Goal: Transaction & Acquisition: Book appointment/travel/reservation

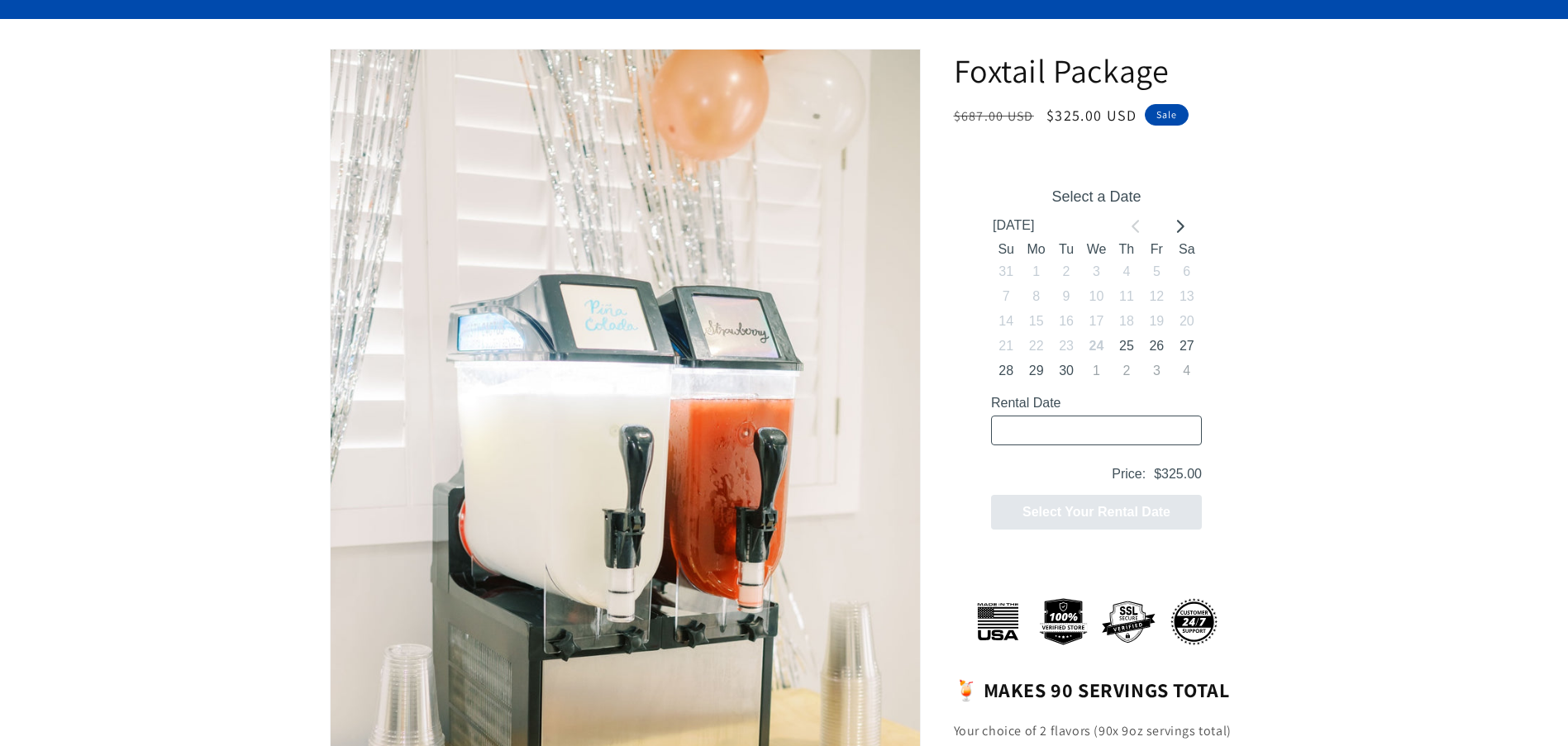
scroll to position [166, 0]
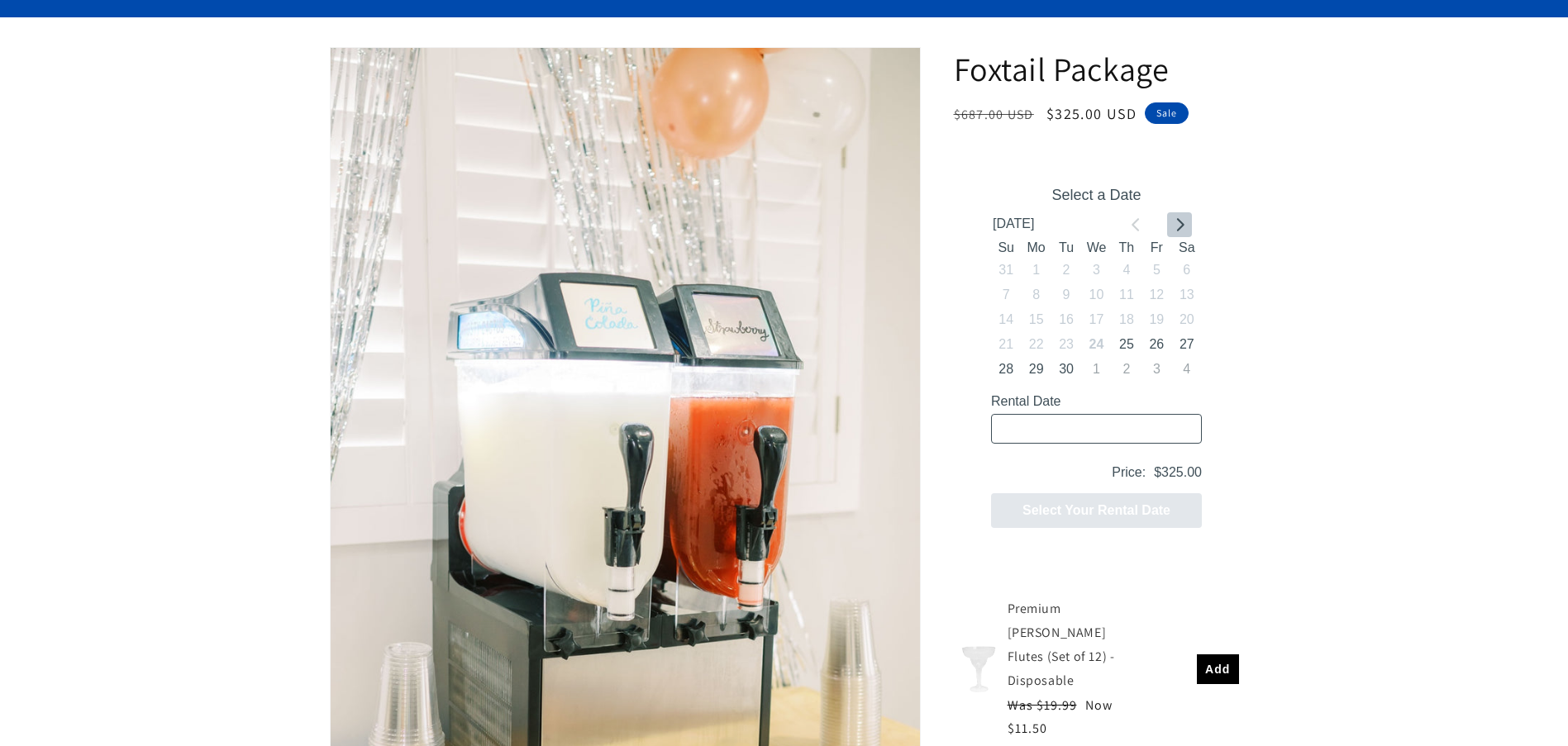
click at [1178, 225] on icon "Go to next month" at bounding box center [1179, 224] width 13 height 13
click at [1187, 317] on button "18" at bounding box center [1187, 320] width 30 height 25
type input "10/18/2025 / 6 spaces"
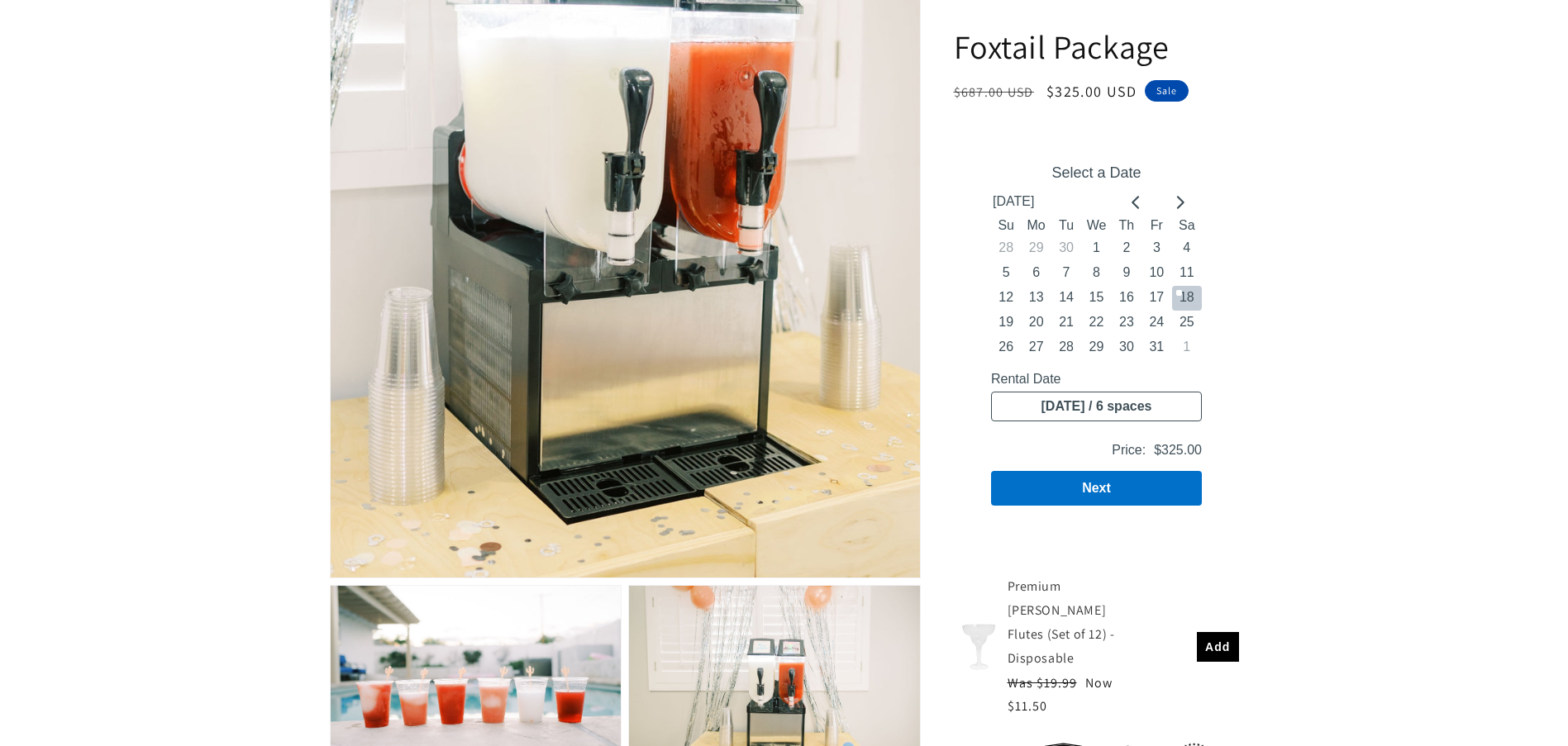
scroll to position [496, 0]
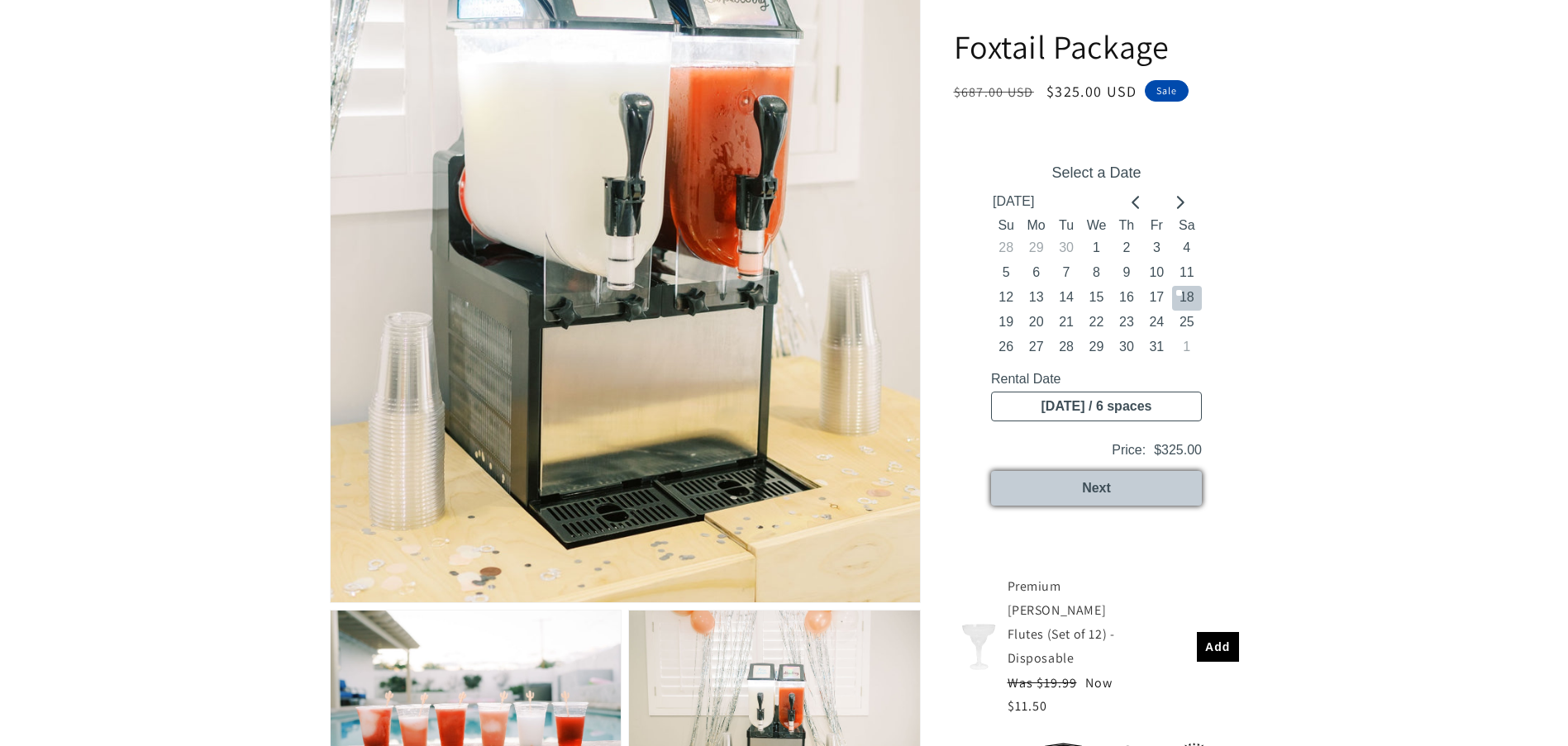
click at [1087, 488] on button "Next" at bounding box center [1095, 488] width 211 height 34
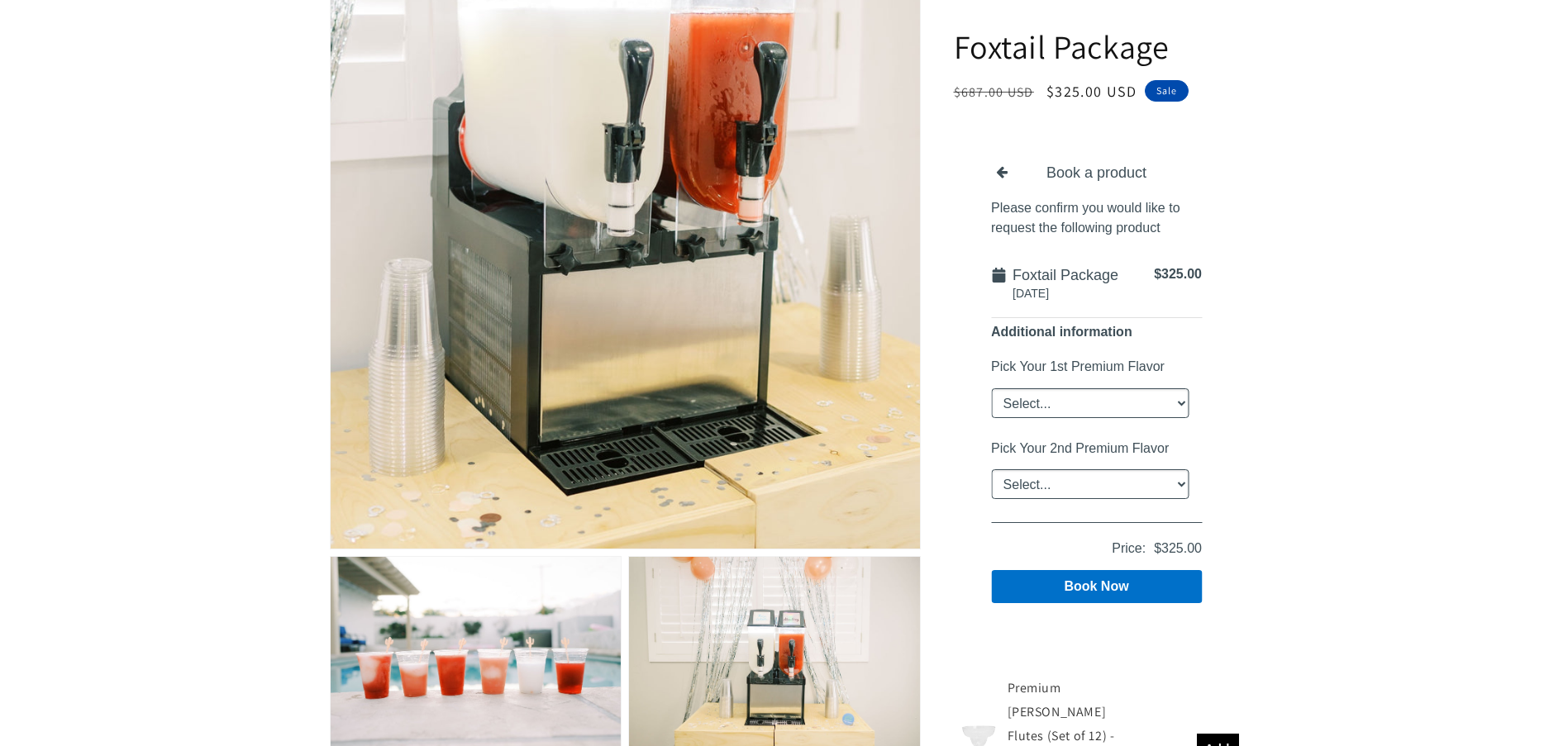
scroll to position [579, 0]
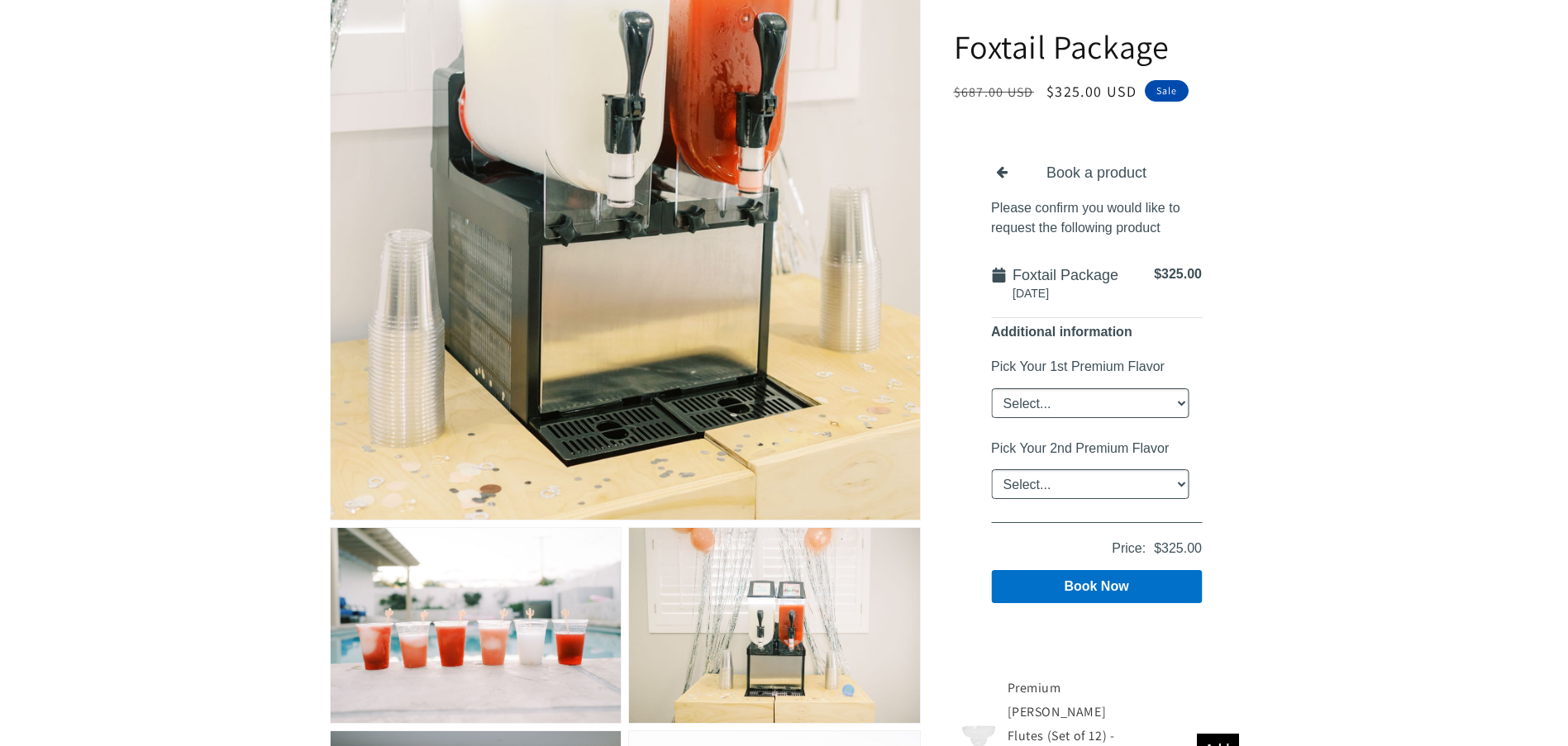
click at [1179, 405] on select "Select... Classic Margarita Frosé Strawberry King Cake Daiquiri Apple Cider Sum…" at bounding box center [1089, 403] width 197 height 30
select select "Classic Margarita"
click at [990, 388] on select "Select... Classic Margarita Frosé Strawberry King Cake Daiquiri Apple Cider Sum…" at bounding box center [1089, 403] width 197 height 30
click at [1185, 488] on select "Select... Classic Margarita Frosé Strawberry King Cake Daiquiri Apple Cider Sum…" at bounding box center [1089, 484] width 197 height 30
select select "Strawberry"
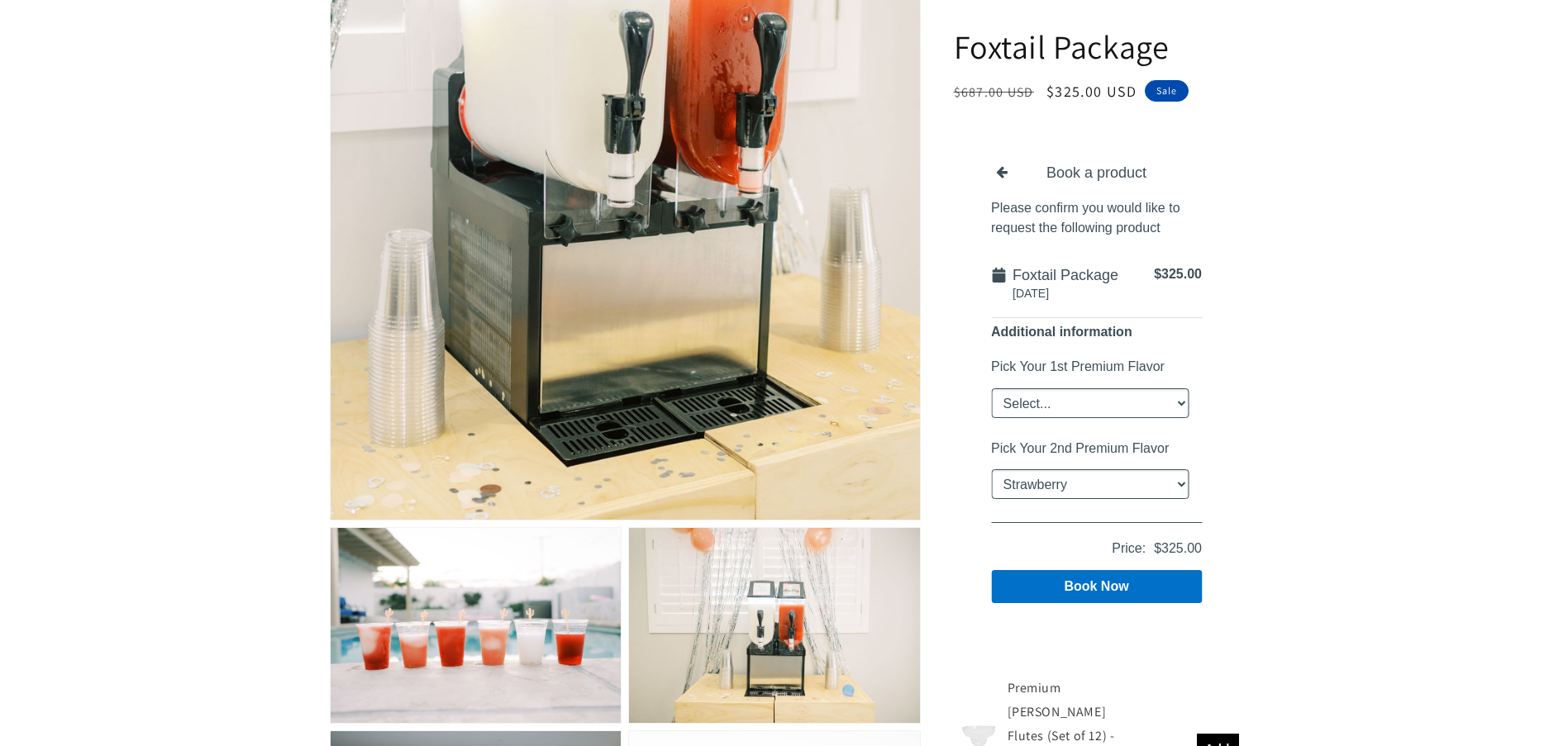
click at [990, 469] on select "Select... Classic Margarita Frosé Strawberry King Cake Daiquiri Apple Cider Sum…" at bounding box center [1089, 484] width 197 height 30
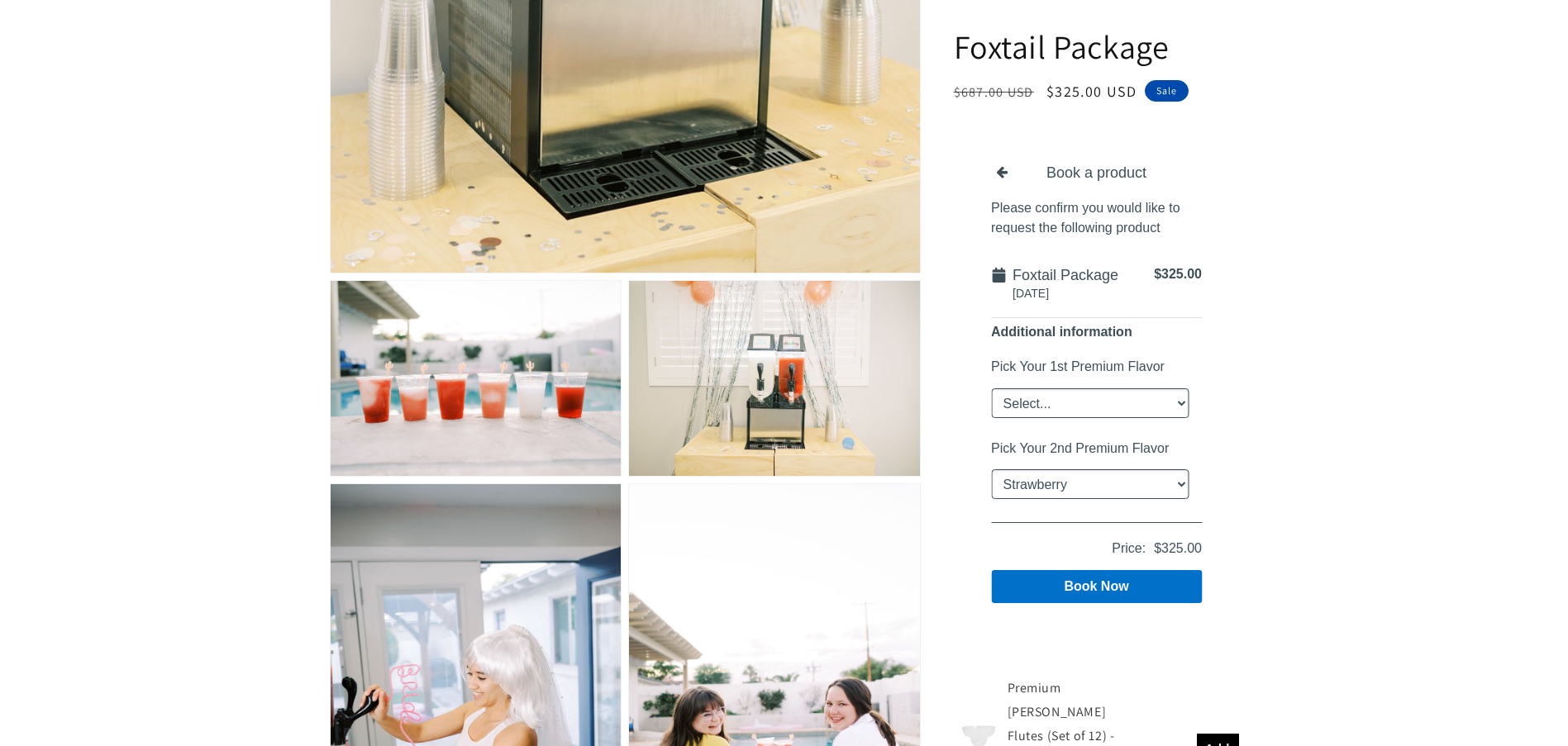
scroll to position [827, 0]
click at [1095, 592] on button "Book Now" at bounding box center [1095, 587] width 211 height 33
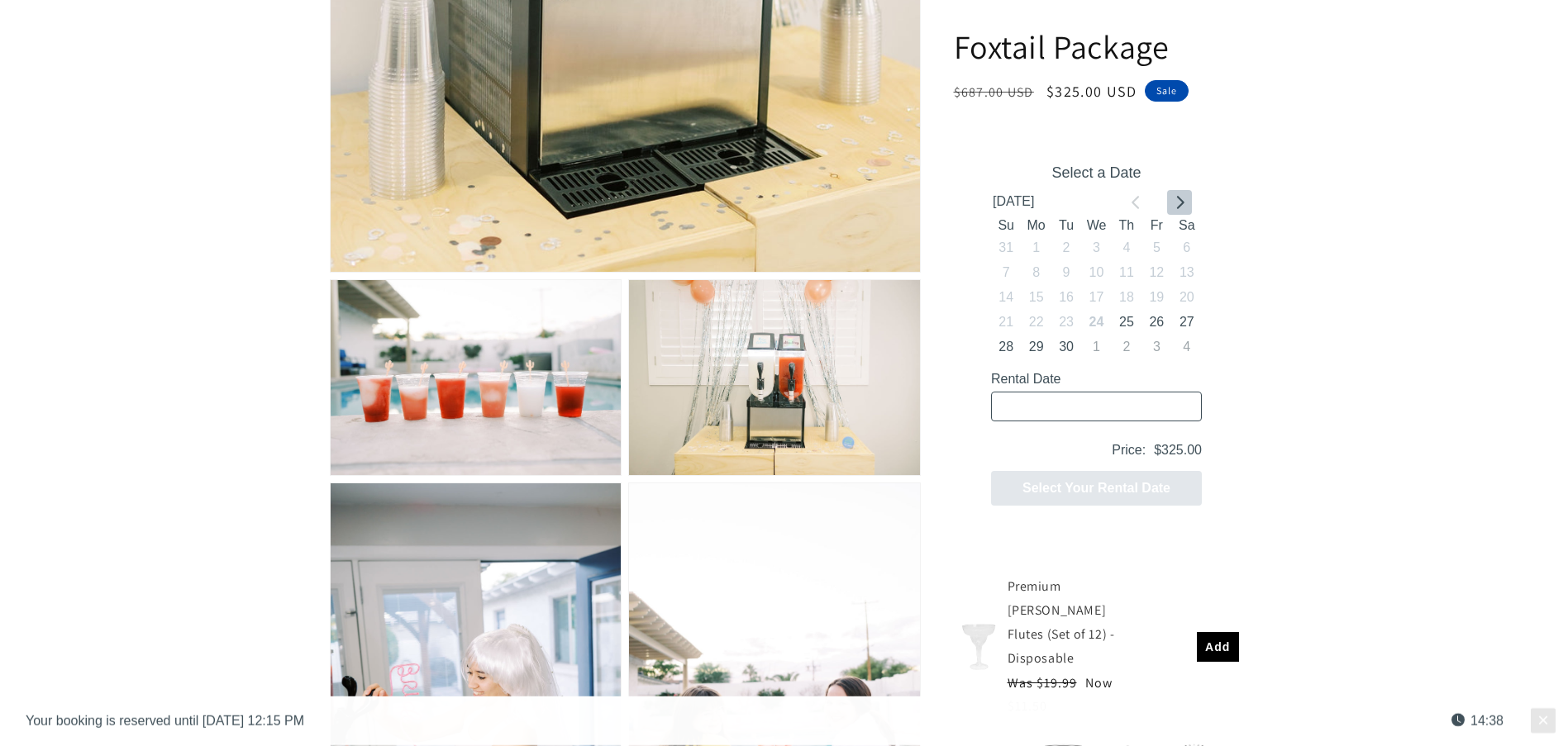
click at [1181, 199] on icon "Go to next month" at bounding box center [1179, 202] width 13 height 13
click at [1190, 294] on button "18" at bounding box center [1187, 299] width 30 height 25
type input "10/18/2025 / 5 spaces"
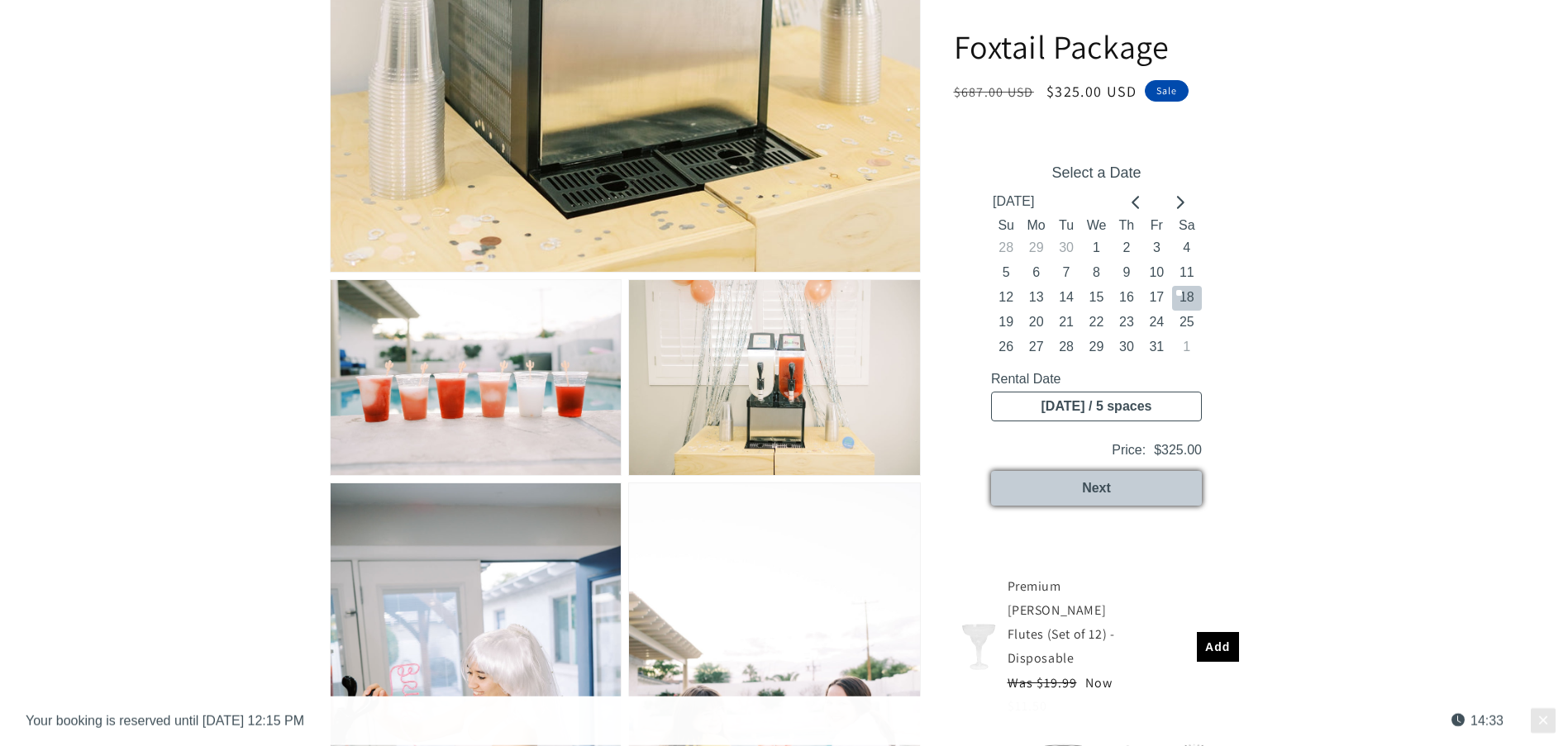
click at [1063, 494] on button "Next" at bounding box center [1095, 488] width 211 height 34
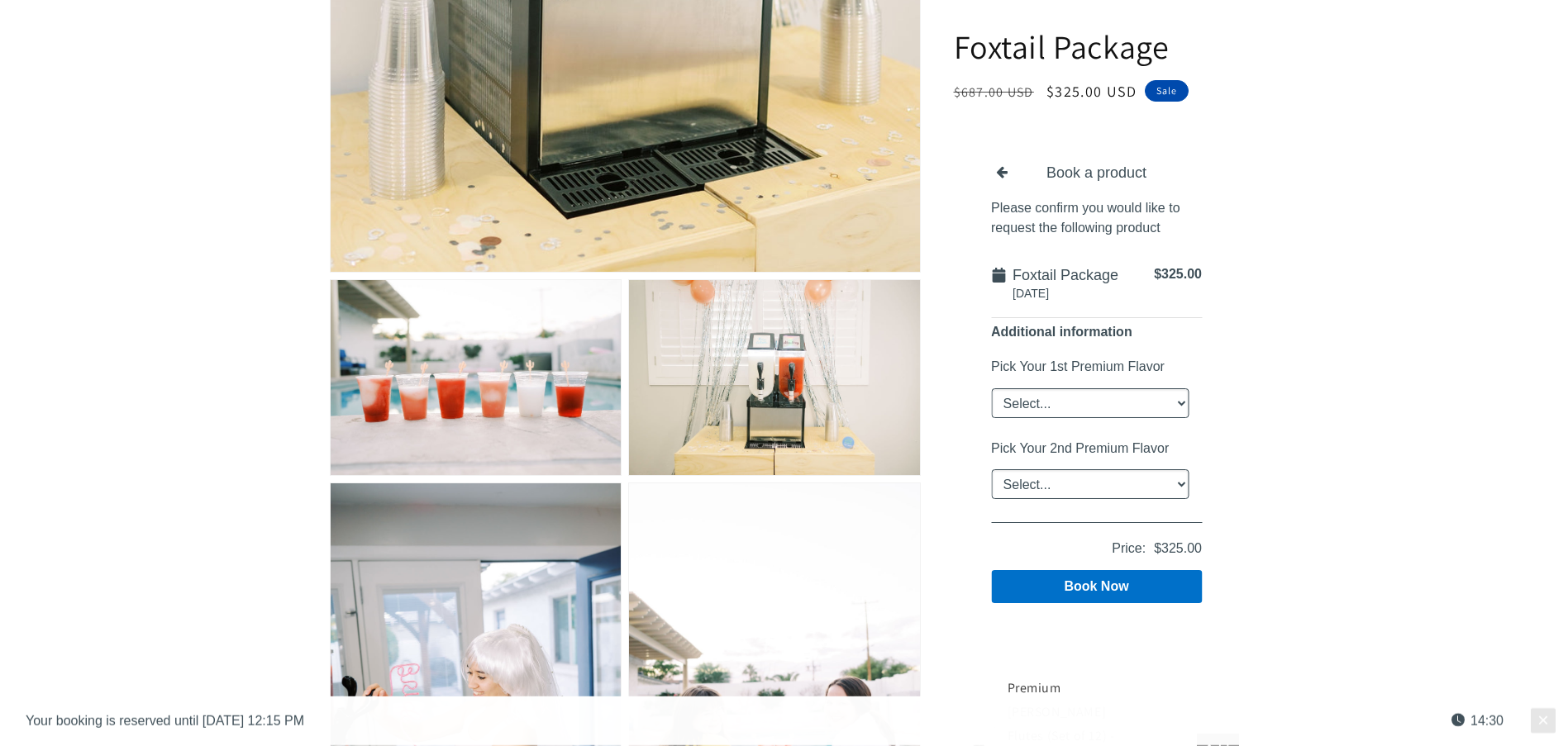
click at [1180, 400] on select "Select... Classic Margarita Frosé Strawberry King Cake Daiquiri Apple Cider Sum…" at bounding box center [1089, 403] width 197 height 30
select select "Strawberry"
click at [990, 388] on select "Select... Classic Margarita Frosé Strawberry King Cake Daiquiri Apple Cider Sum…" at bounding box center [1089, 403] width 197 height 30
click at [1182, 481] on select "Select... Classic Margarita Frosé Strawberry King Cake Daiquiri Apple Cider Sum…" at bounding box center [1089, 484] width 197 height 30
select select "Classic Margarita"
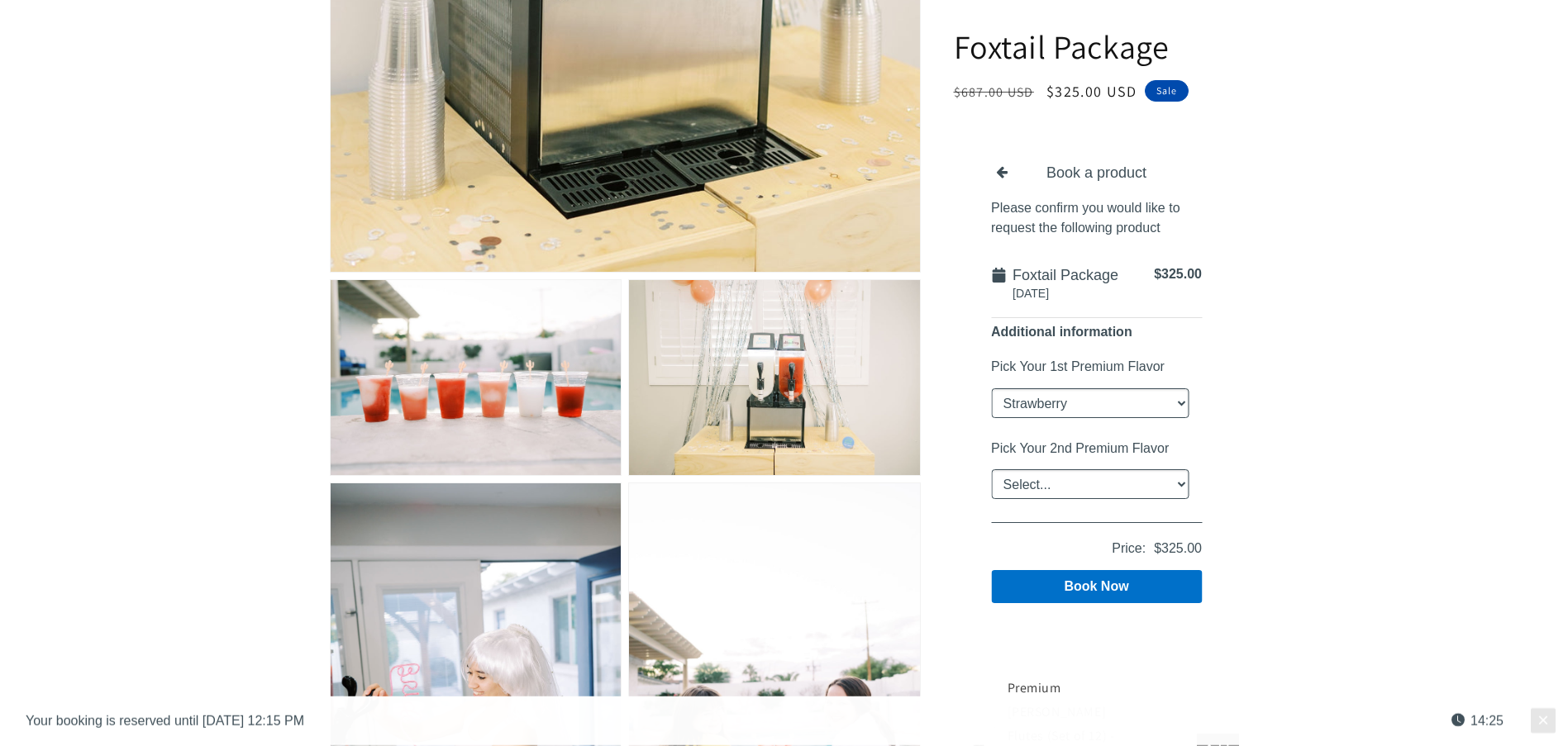
click at [990, 469] on select "Select... Classic Margarita Frosé Strawberry King Cake Daiquiri Apple Cider Sum…" at bounding box center [1089, 484] width 197 height 30
click at [1060, 580] on button "Book Now" at bounding box center [1095, 587] width 211 height 33
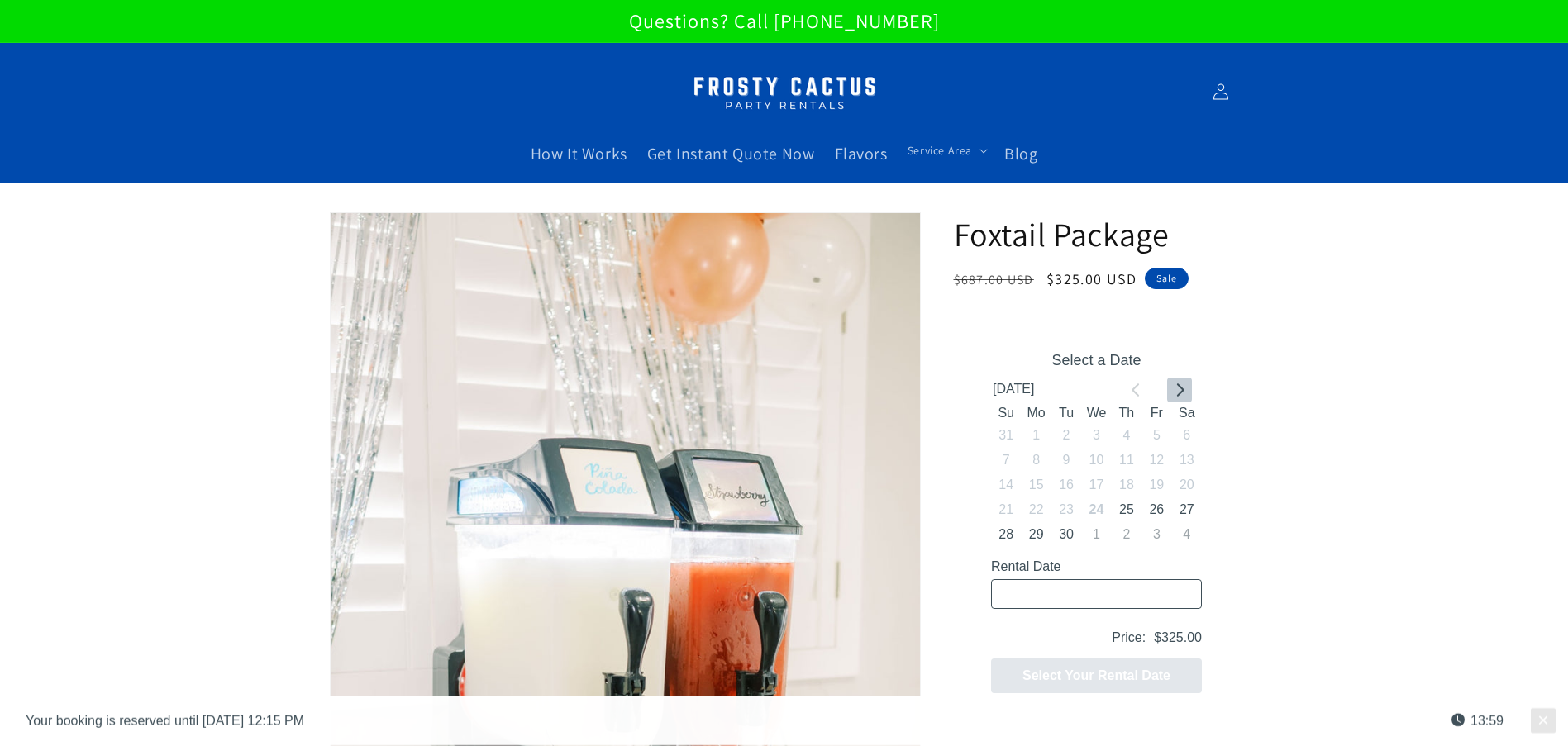
click at [1172, 384] on icon "Go to next month" at bounding box center [1179, 389] width 13 height 13
click at [1191, 484] on button "18" at bounding box center [1187, 485] width 30 height 25
type input "10/18/2025 / 4 spaces"
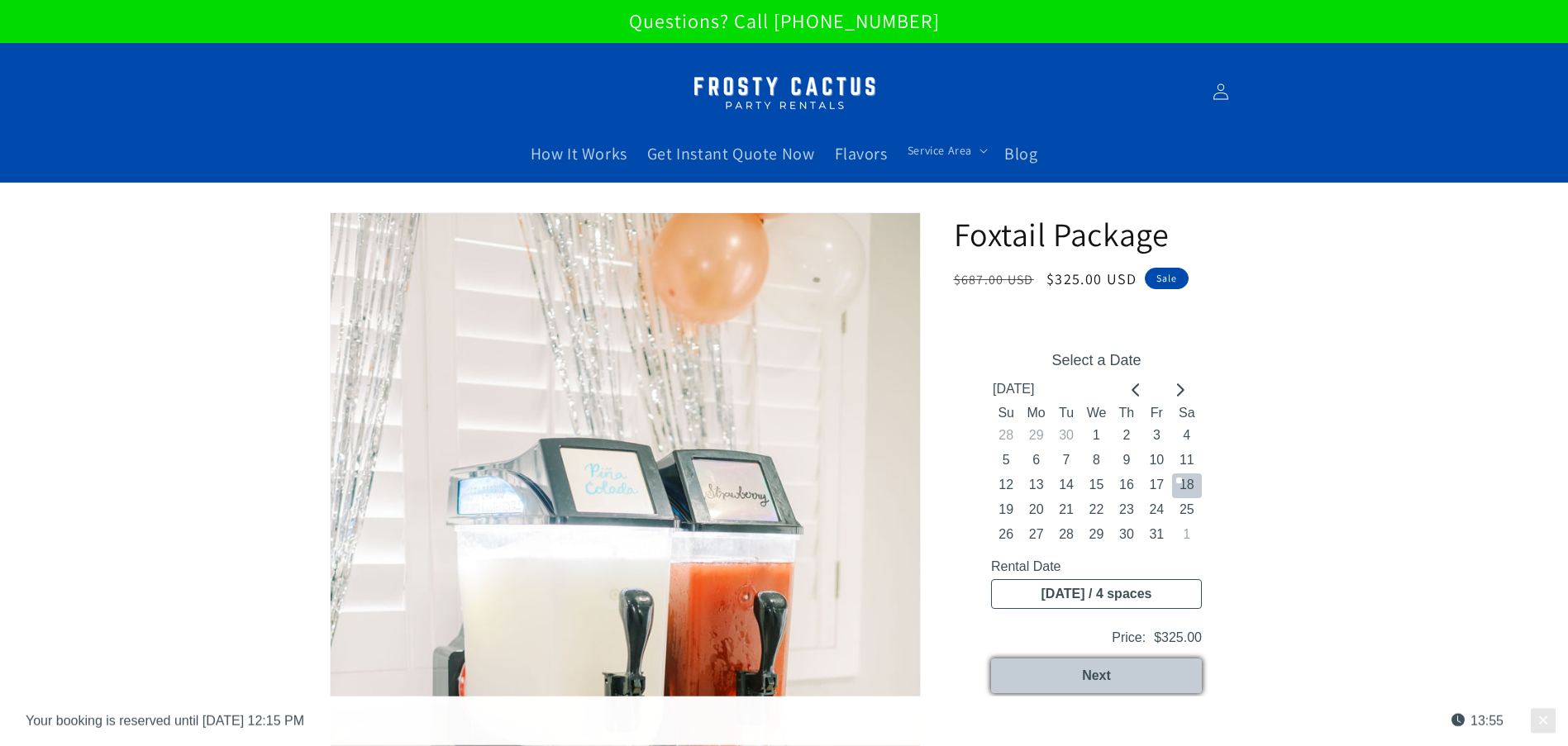
click at [1093, 672] on button "Next" at bounding box center [1095, 675] width 211 height 34
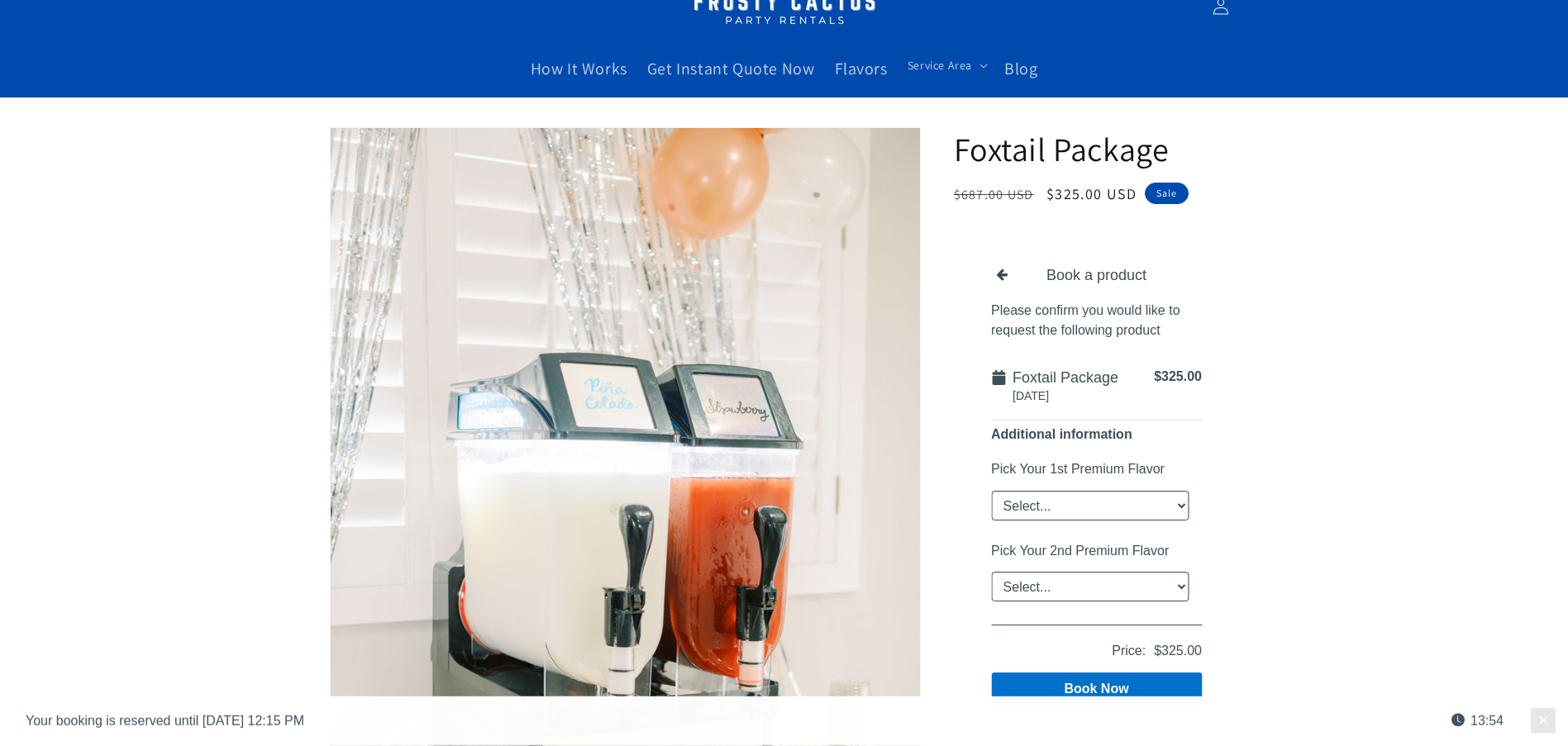
scroll to position [166, 0]
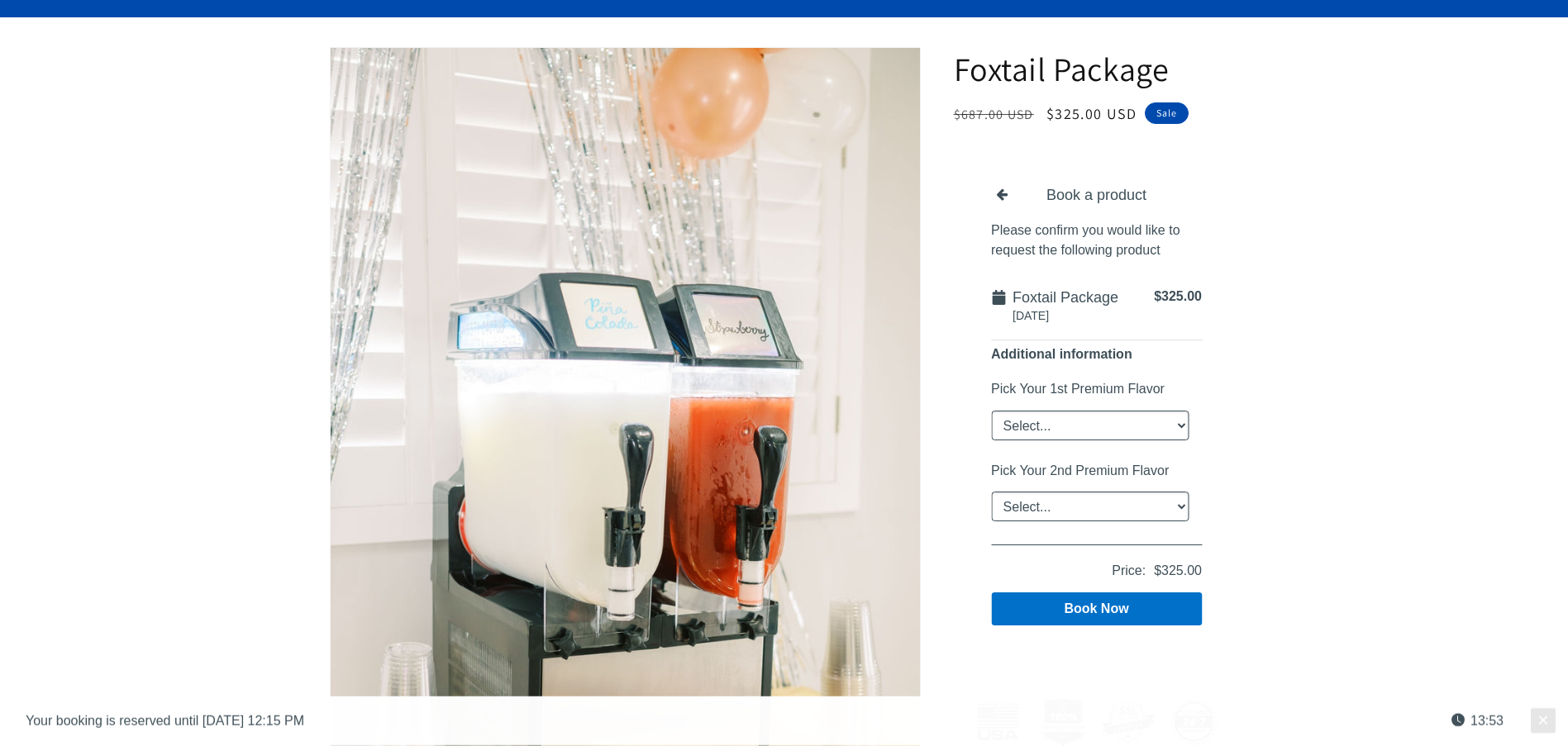
click at [1176, 420] on select "Select... Classic Margarita Frosé Strawberry King Cake Daiquiri Apple Cider Sum…" at bounding box center [1089, 425] width 197 height 30
select select "Classic Margarita"
click at [990, 410] on select "Select... Classic Margarita Frosé Strawberry King Cake Daiquiri Apple Cider Sum…" at bounding box center [1089, 425] width 197 height 30
click at [1183, 500] on select "Select... Classic Margarita Frosé Strawberry King Cake Daiquiri Apple Cider Sum…" at bounding box center [1089, 506] width 197 height 30
select select "Strawberry"
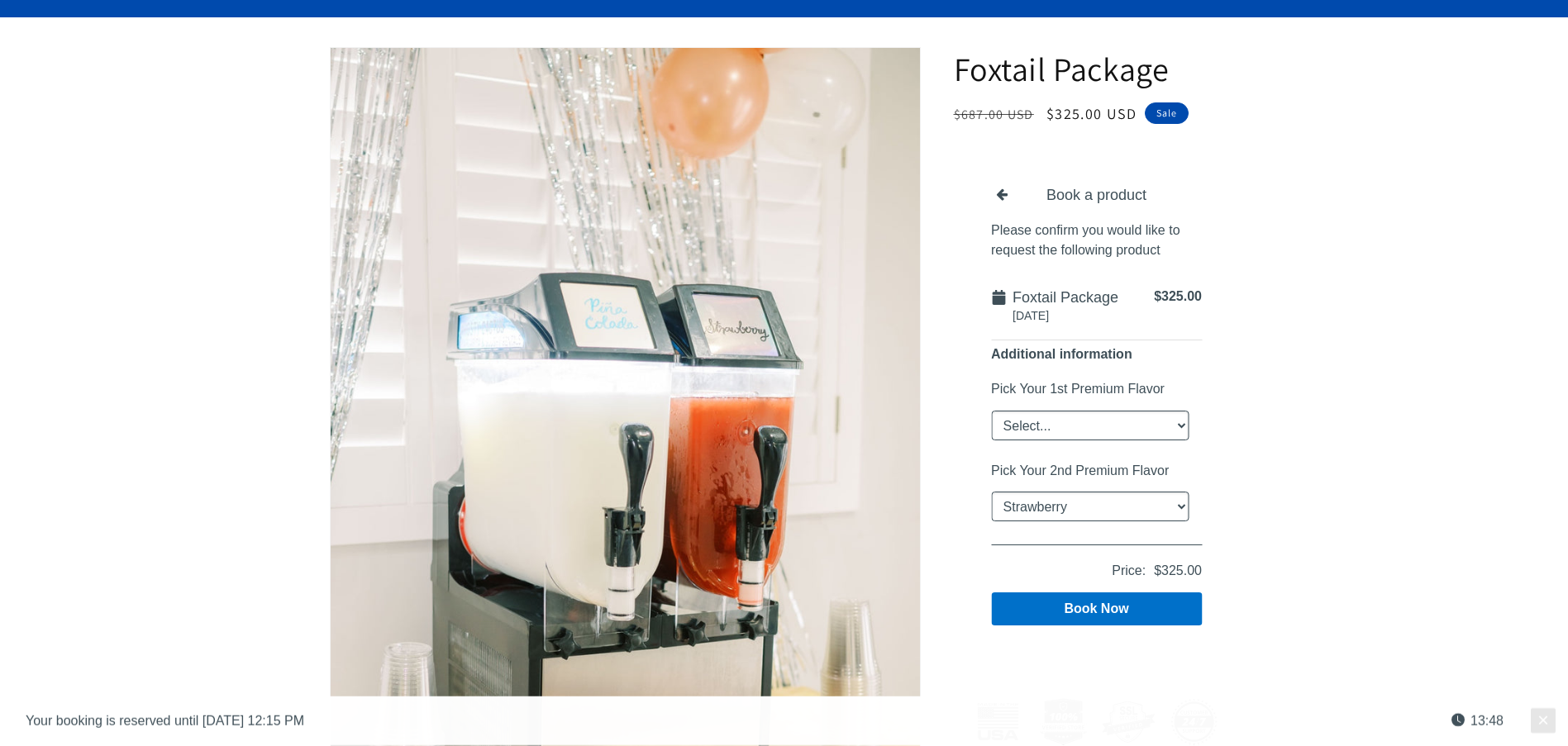
click at [990, 491] on select "Select... Classic Margarita Frosé Strawberry King Cake Daiquiri Apple Cider Sum…" at bounding box center [1089, 506] width 197 height 30
drag, startPoint x: 1097, startPoint y: 608, endPoint x: 1107, endPoint y: 595, distance: 16.4
click at [1106, 596] on button "Book Now" at bounding box center [1095, 609] width 211 height 33
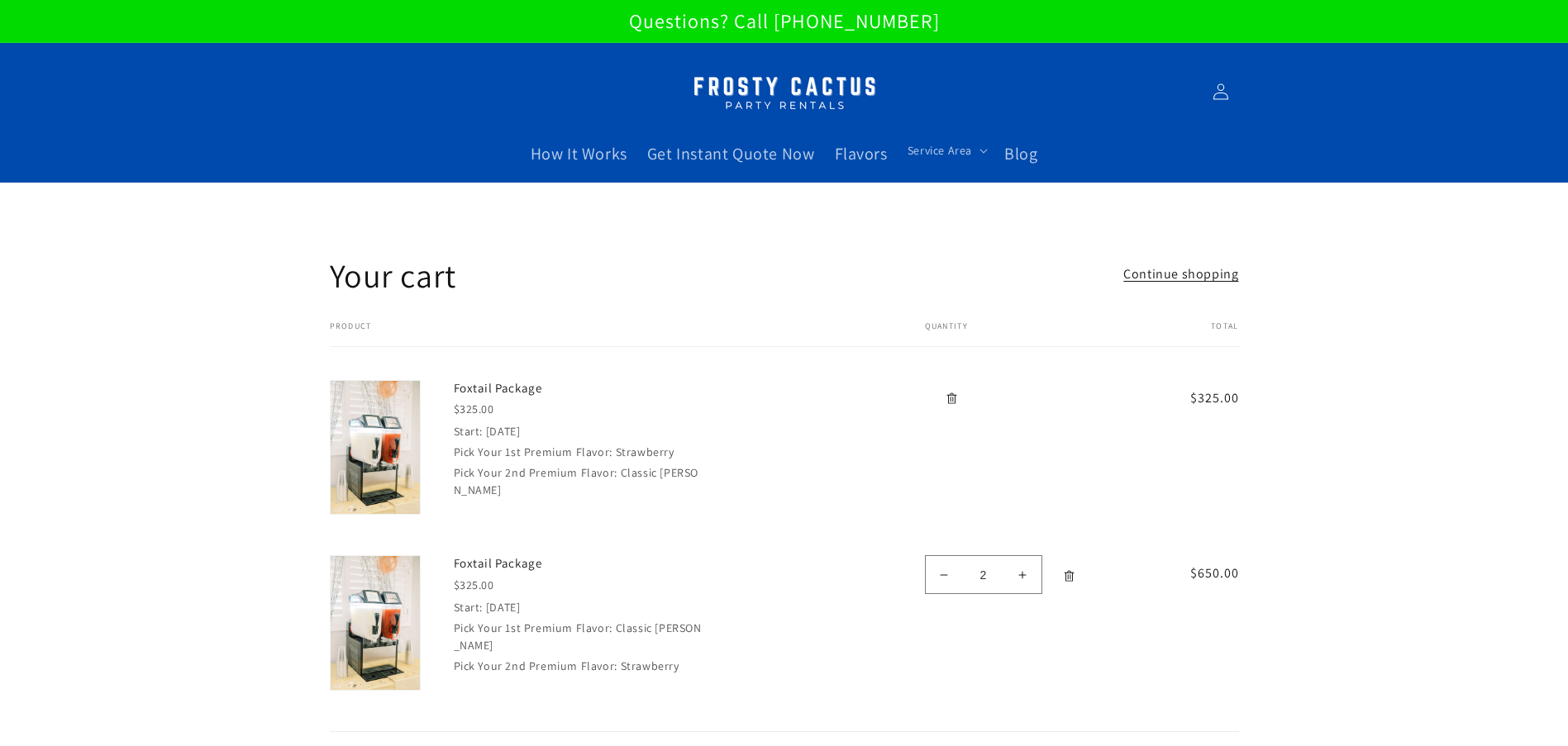
scroll to position [83, 0]
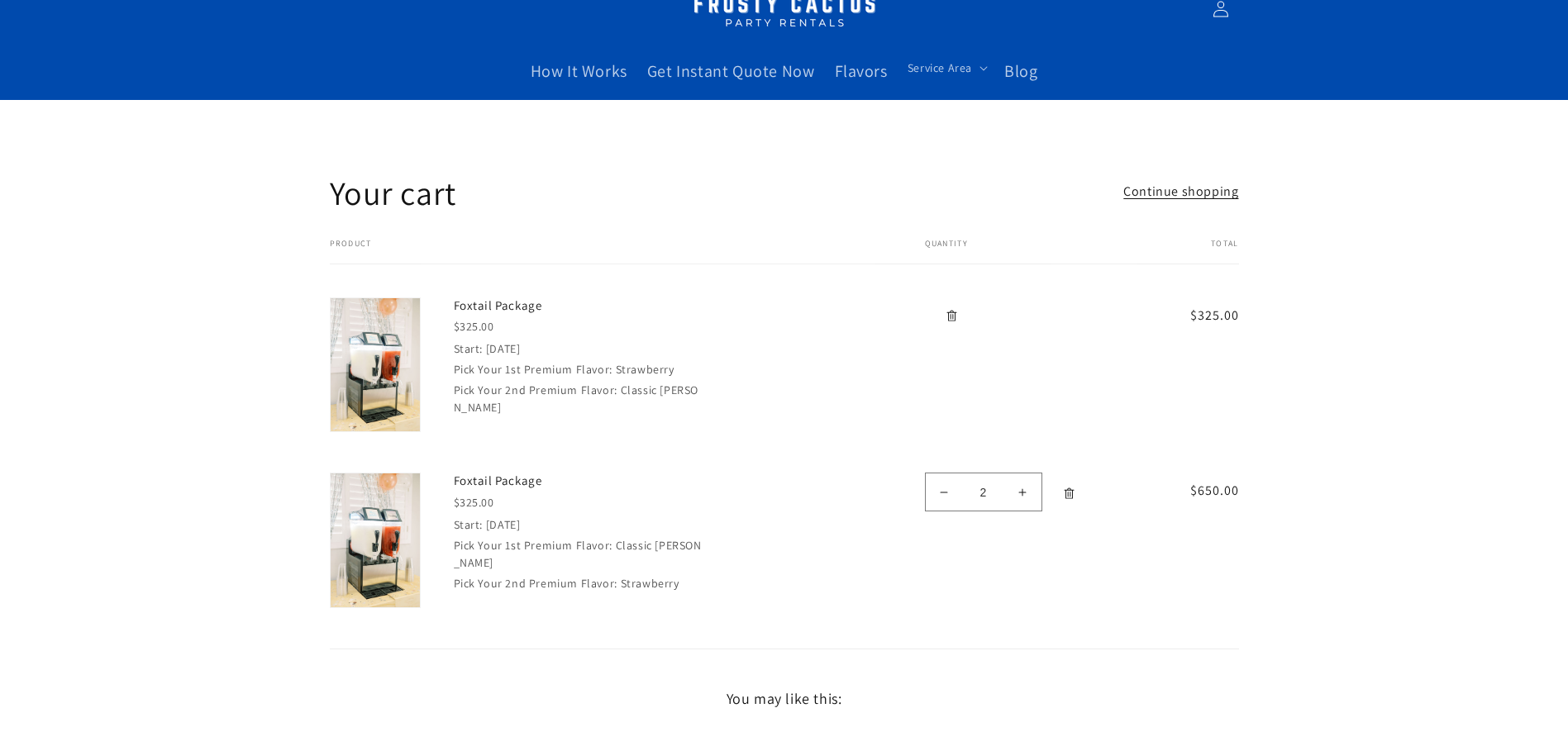
click at [1069, 490] on icon "Remove Foxtail Package" at bounding box center [1069, 494] width 12 height 12
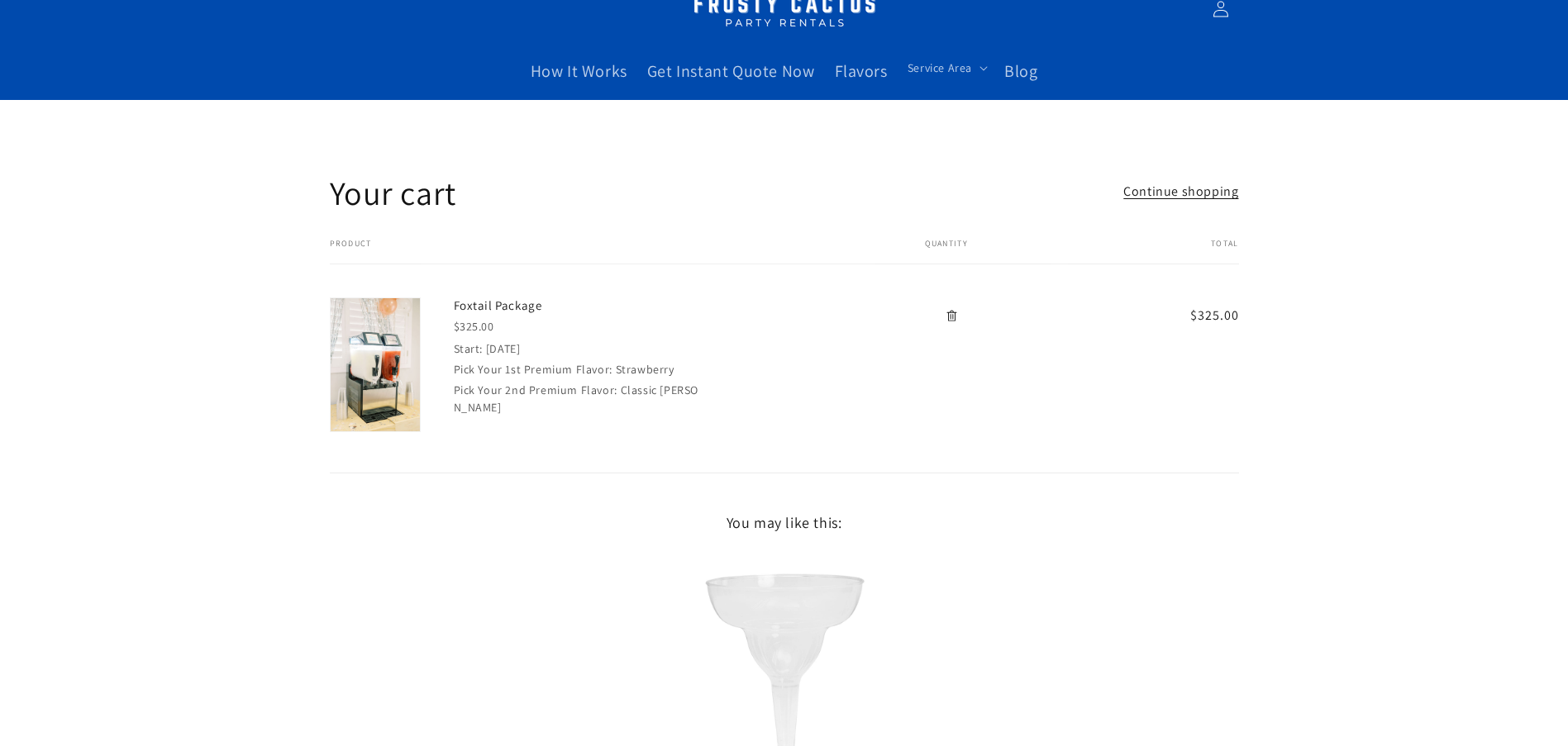
scroll to position [0, 0]
